Goal: Navigation & Orientation: Go to known website

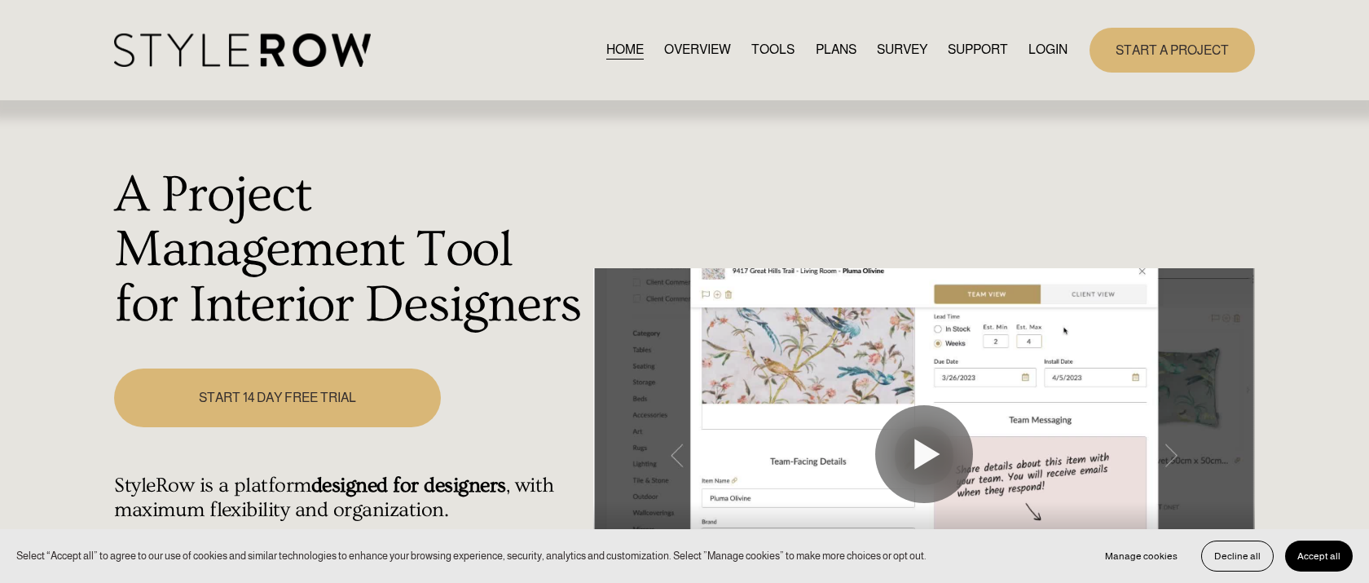
click at [1037, 48] on link "LOGIN" at bounding box center [1047, 50] width 39 height 22
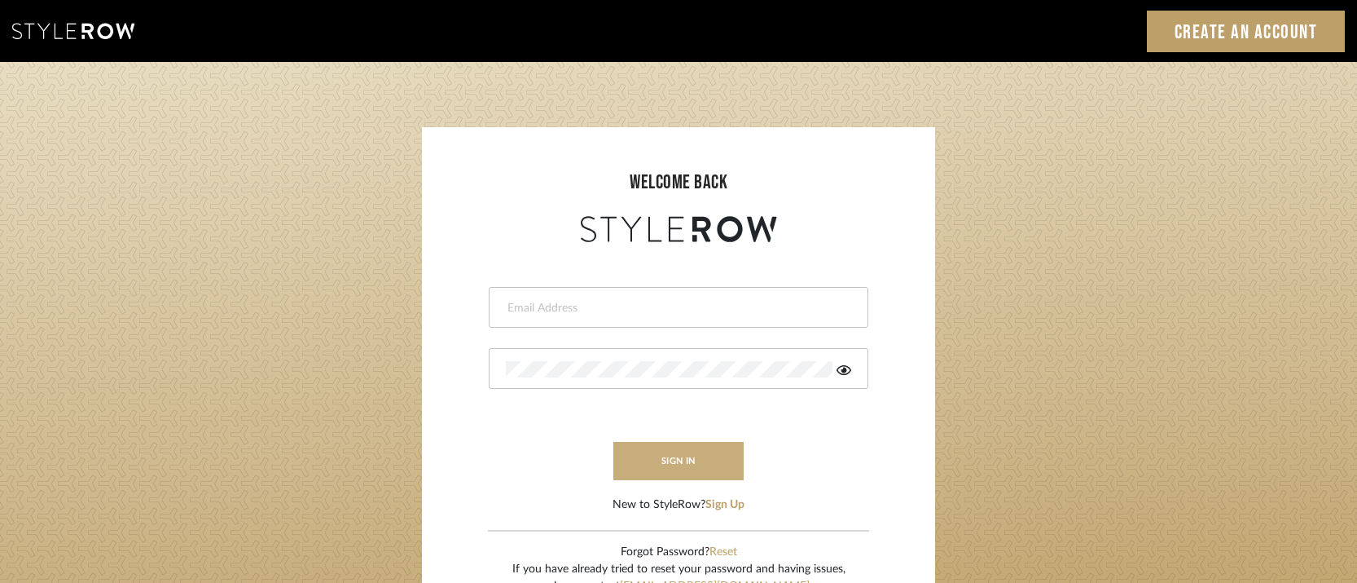
type input "josh@foleystinnette.com"
click at [693, 459] on button "sign in" at bounding box center [678, 461] width 130 height 38
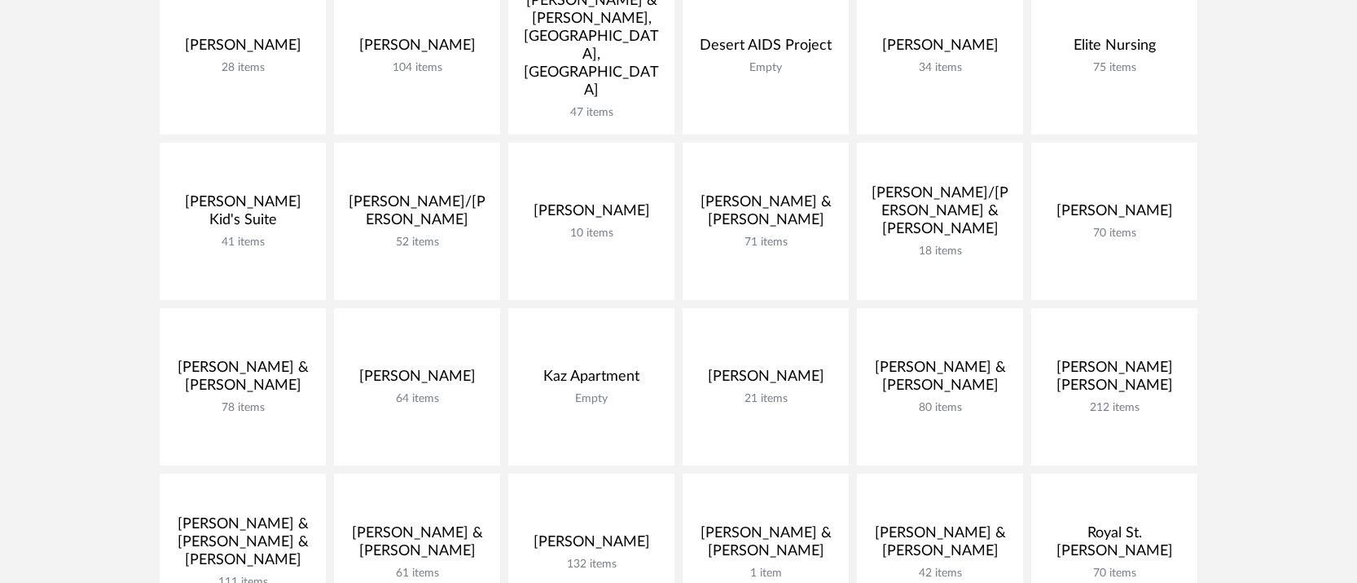
scroll to position [530, 0]
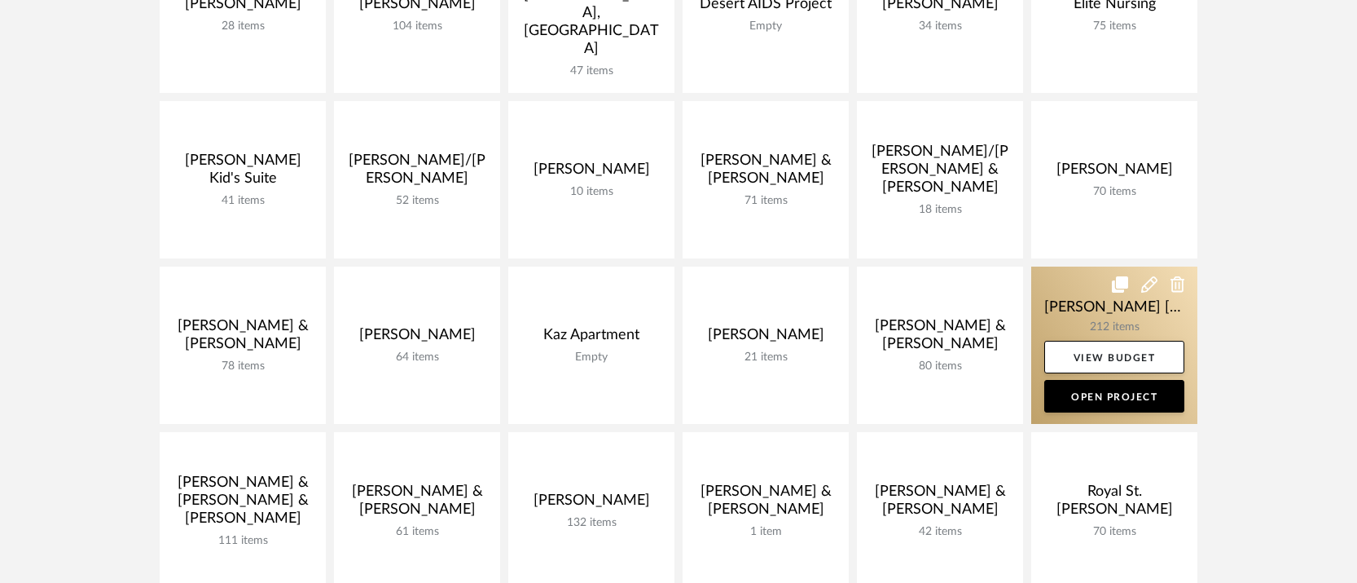
click at [1089, 266] on link at bounding box center [1114, 344] width 166 height 157
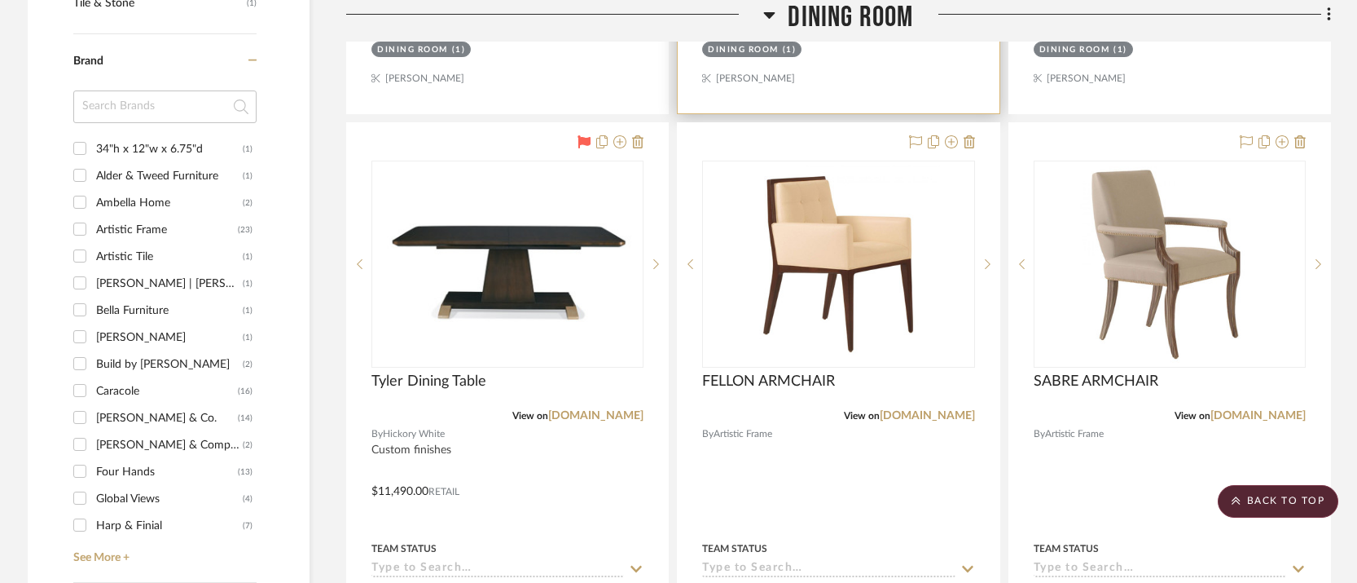
scroll to position [1257, 0]
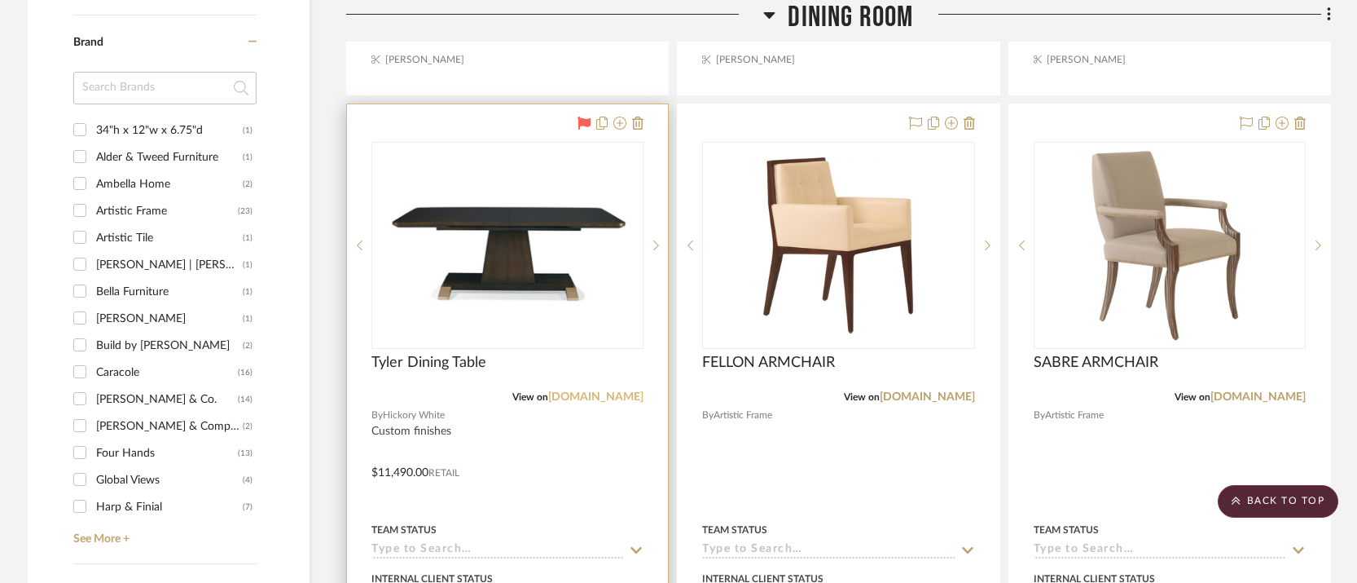
click at [590, 391] on link "[DOMAIN_NAME]" at bounding box center [595, 396] width 95 height 11
